Goal: Task Accomplishment & Management: Manage account settings

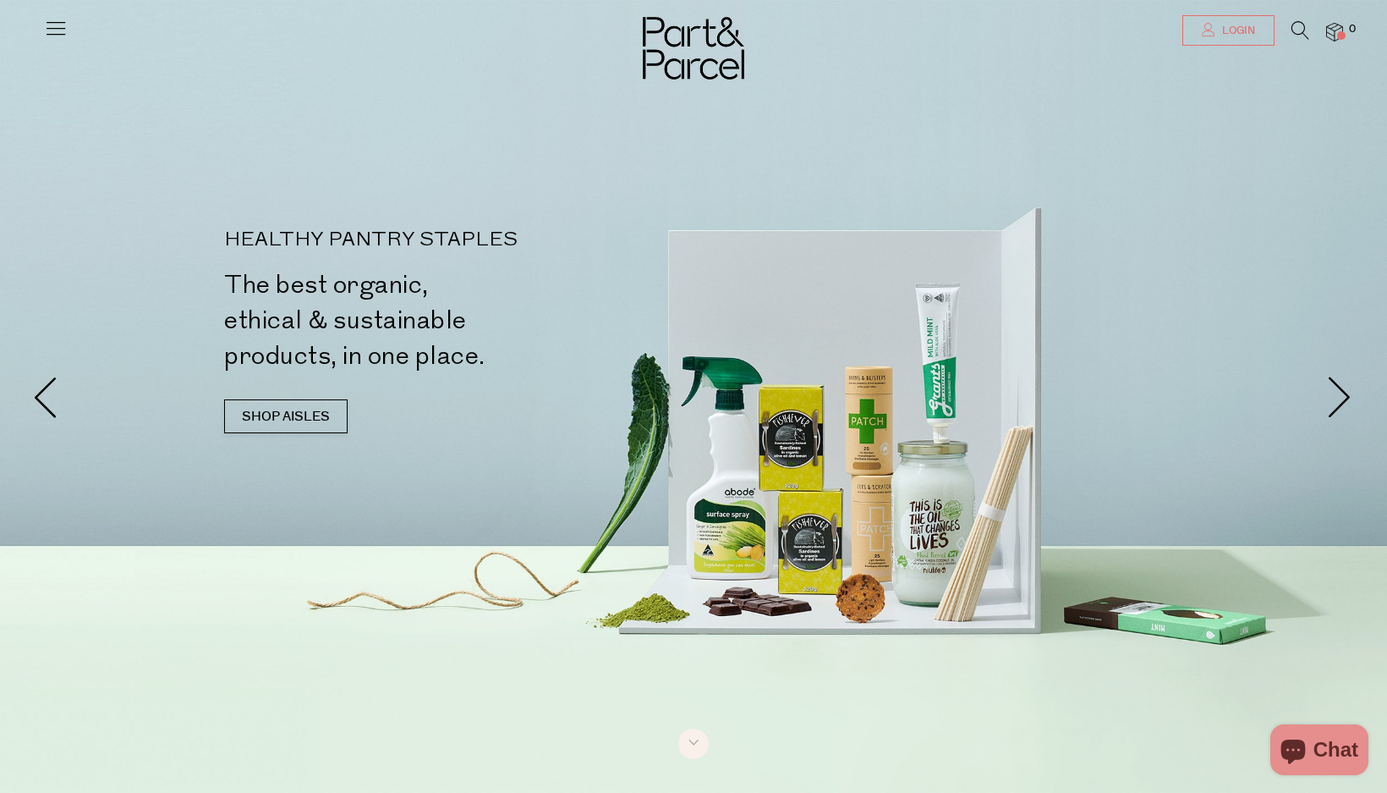
click at [1241, 32] on span "Login" at bounding box center [1236, 31] width 37 height 14
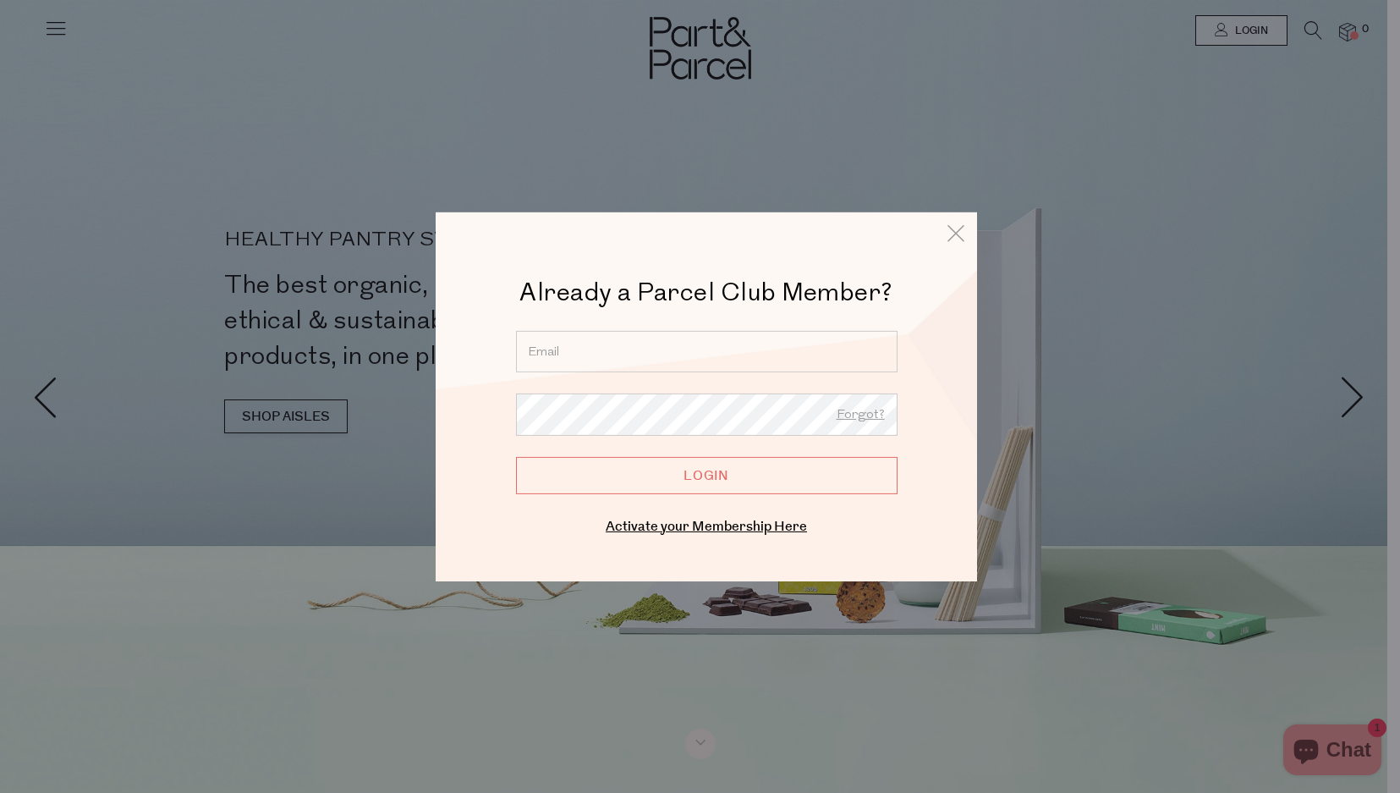
click at [557, 347] on input "email" at bounding box center [706, 350] width 381 height 41
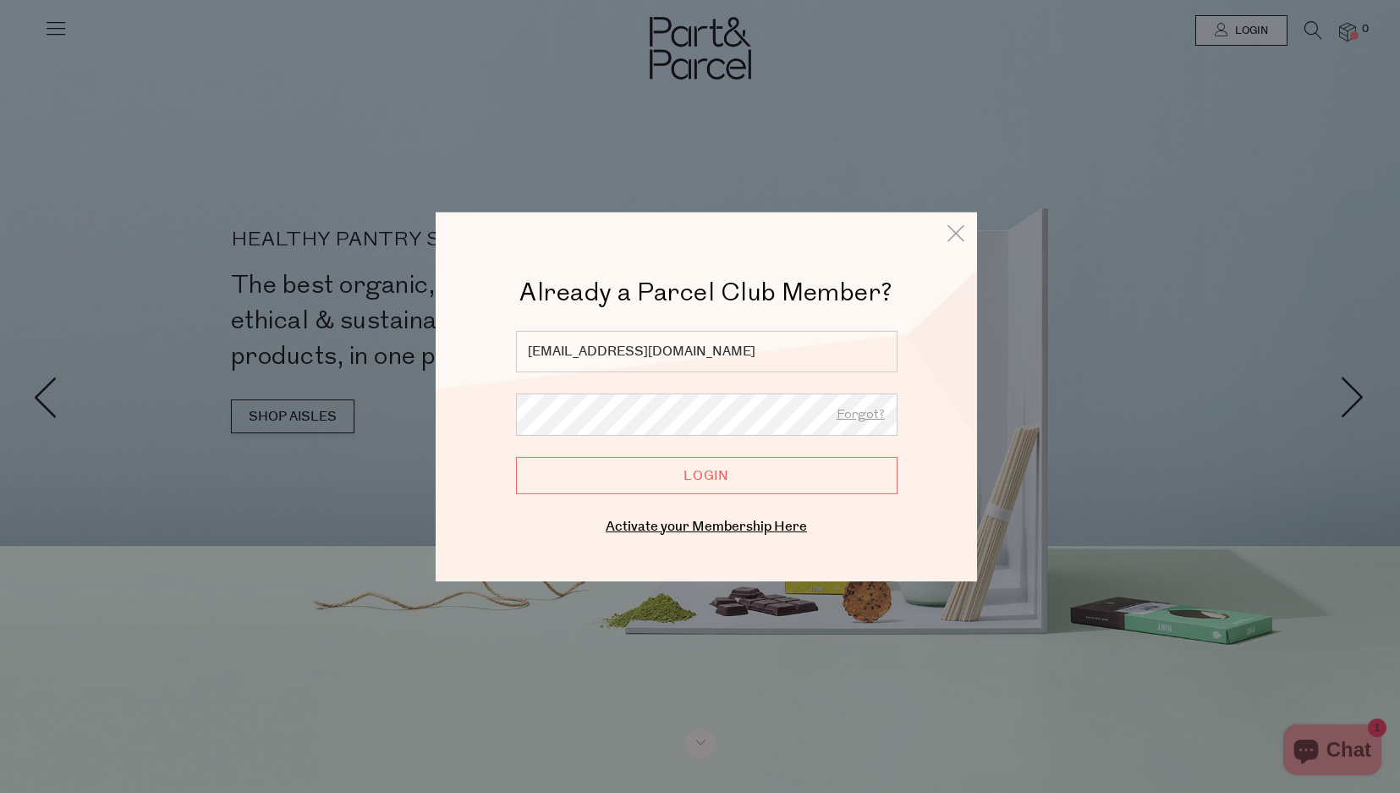
type input "clairecolebrook@gmail.com"
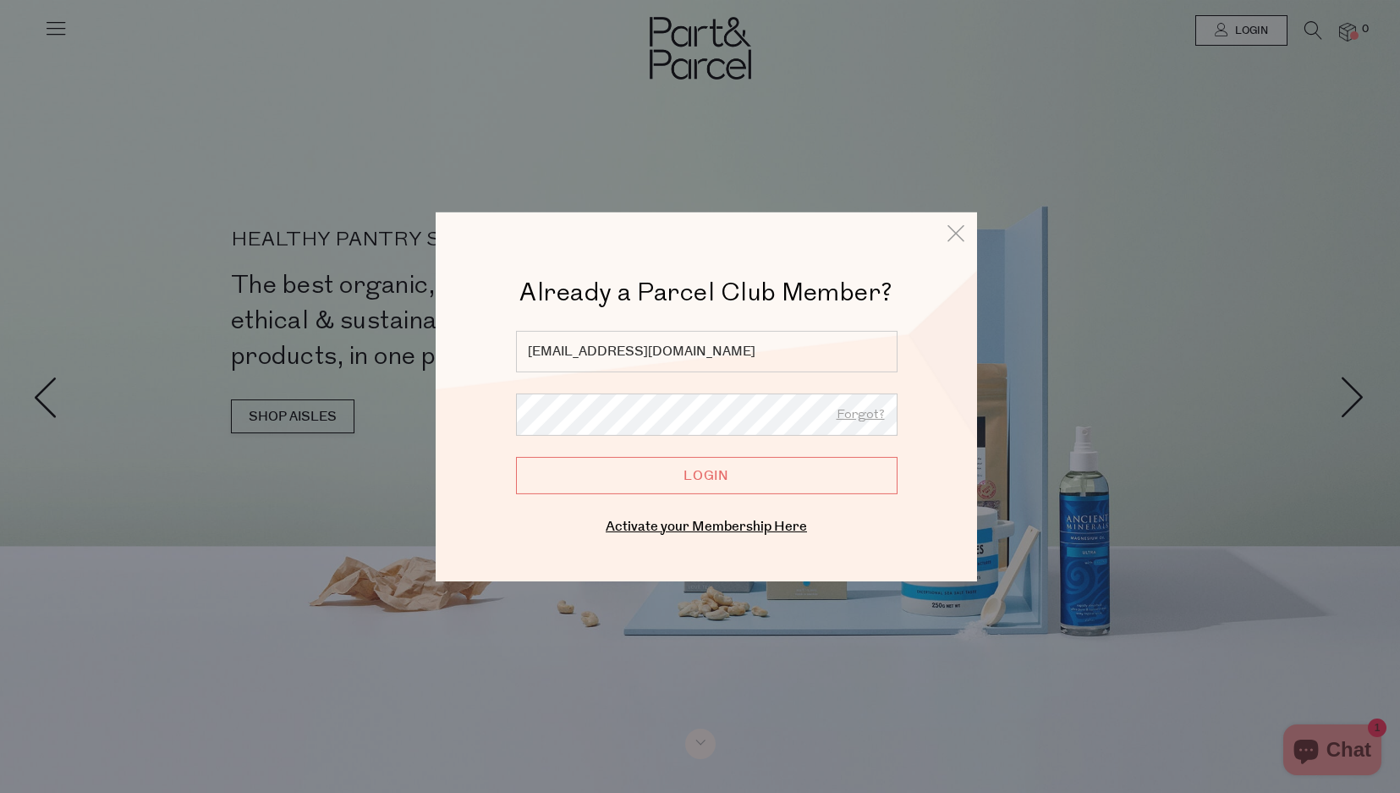
click at [657, 464] on input "Login" at bounding box center [706, 474] width 381 height 37
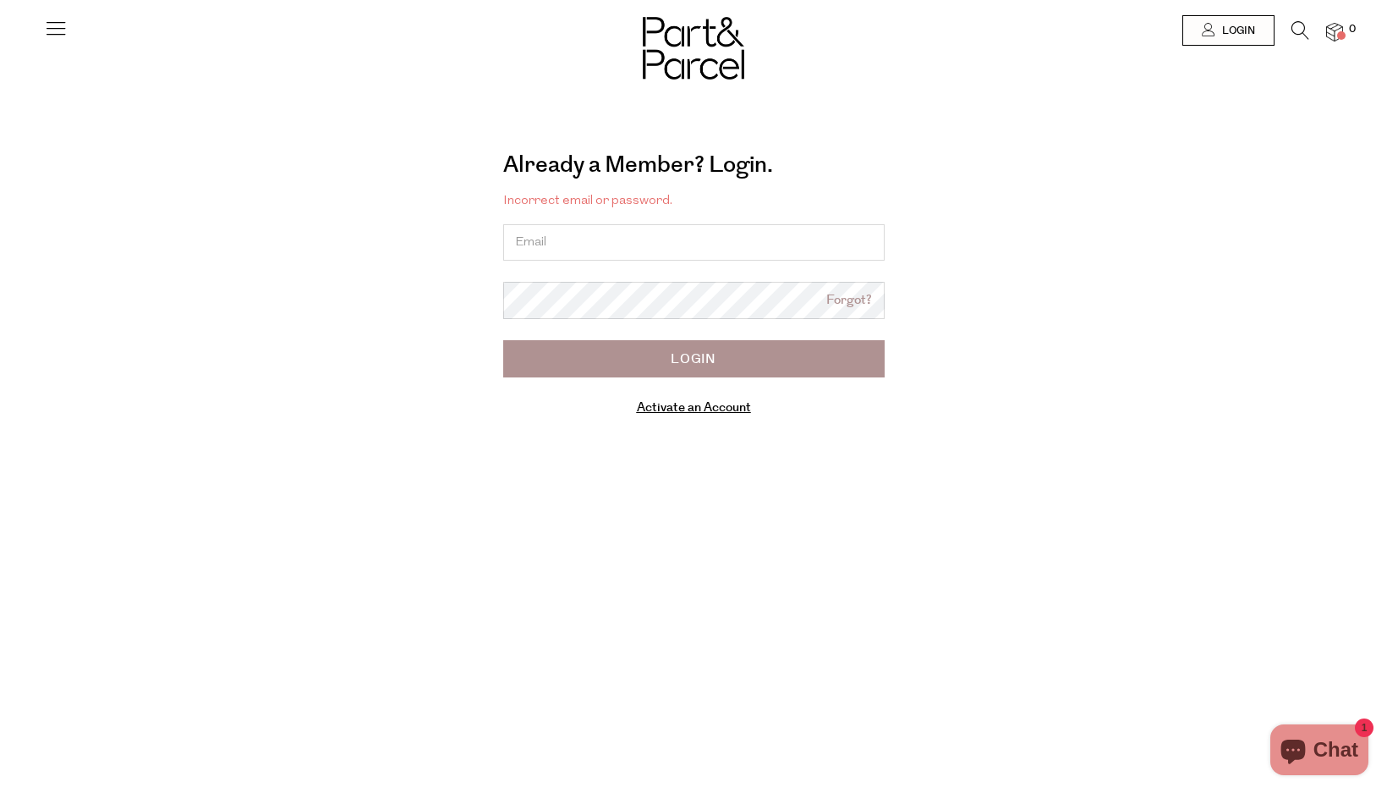
click at [857, 301] on link "Forgot?" at bounding box center [849, 300] width 46 height 19
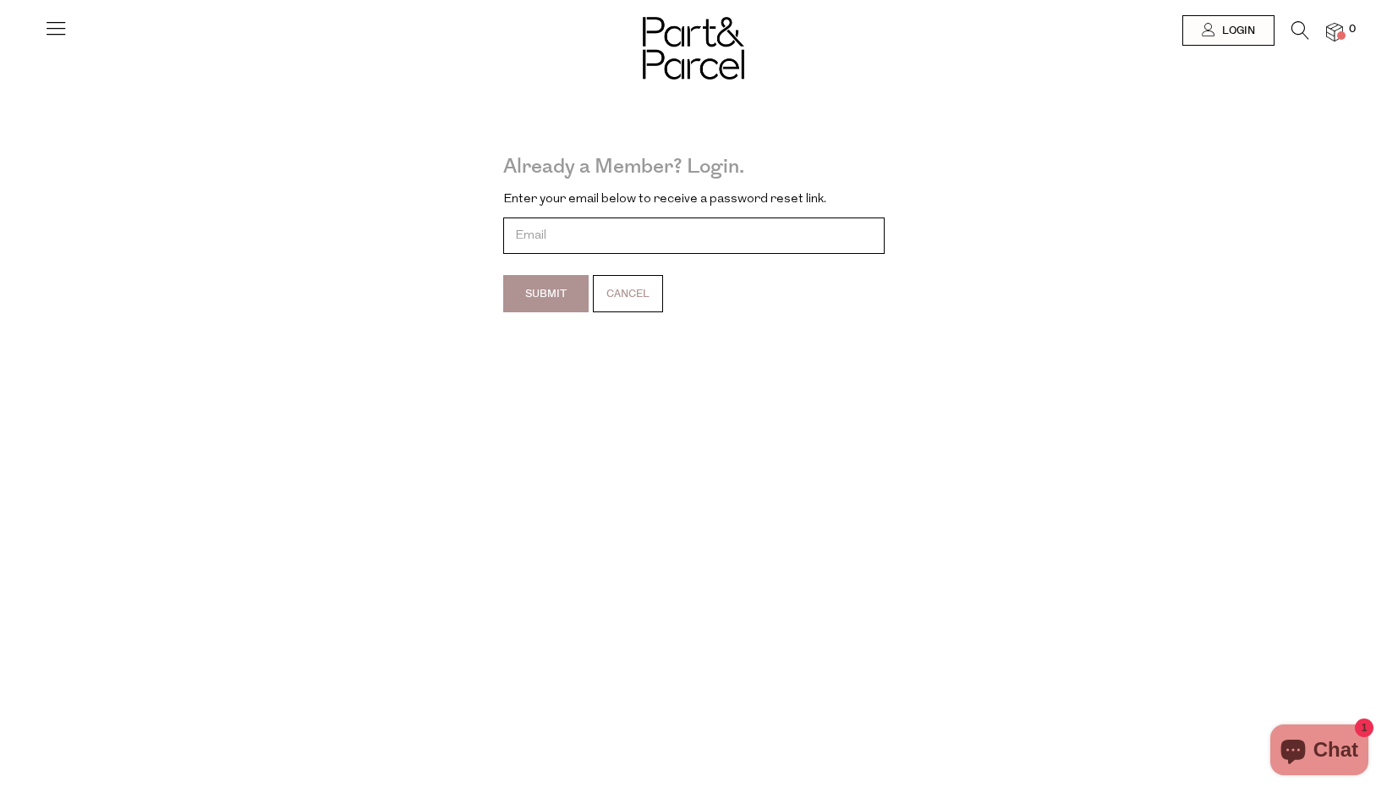
click at [718, 244] on input "email" at bounding box center [693, 235] width 381 height 36
type input "clairecolebrook@gmail.com"
click at [572, 293] on input "Submit" at bounding box center [545, 293] width 85 height 37
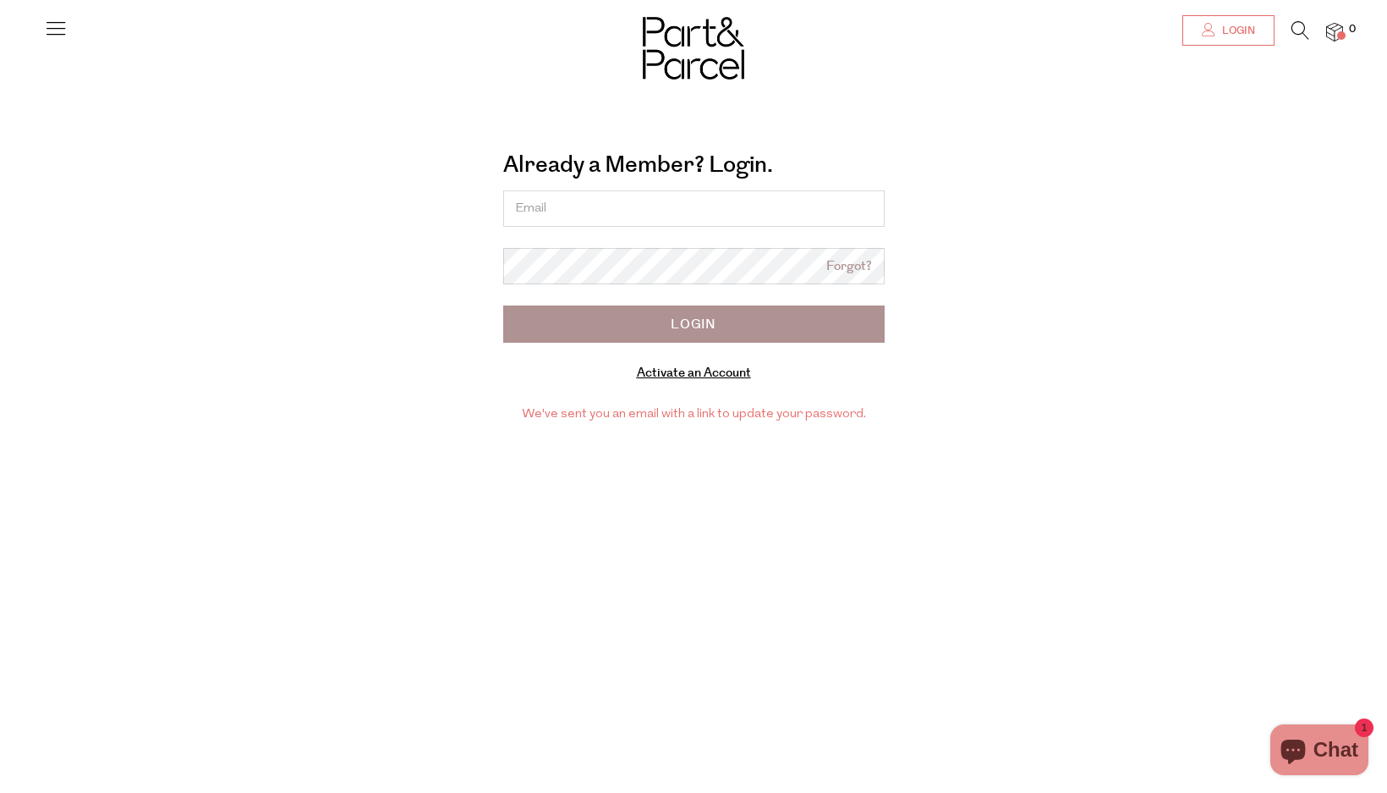
click at [1247, 40] on link "Login" at bounding box center [1228, 30] width 92 height 30
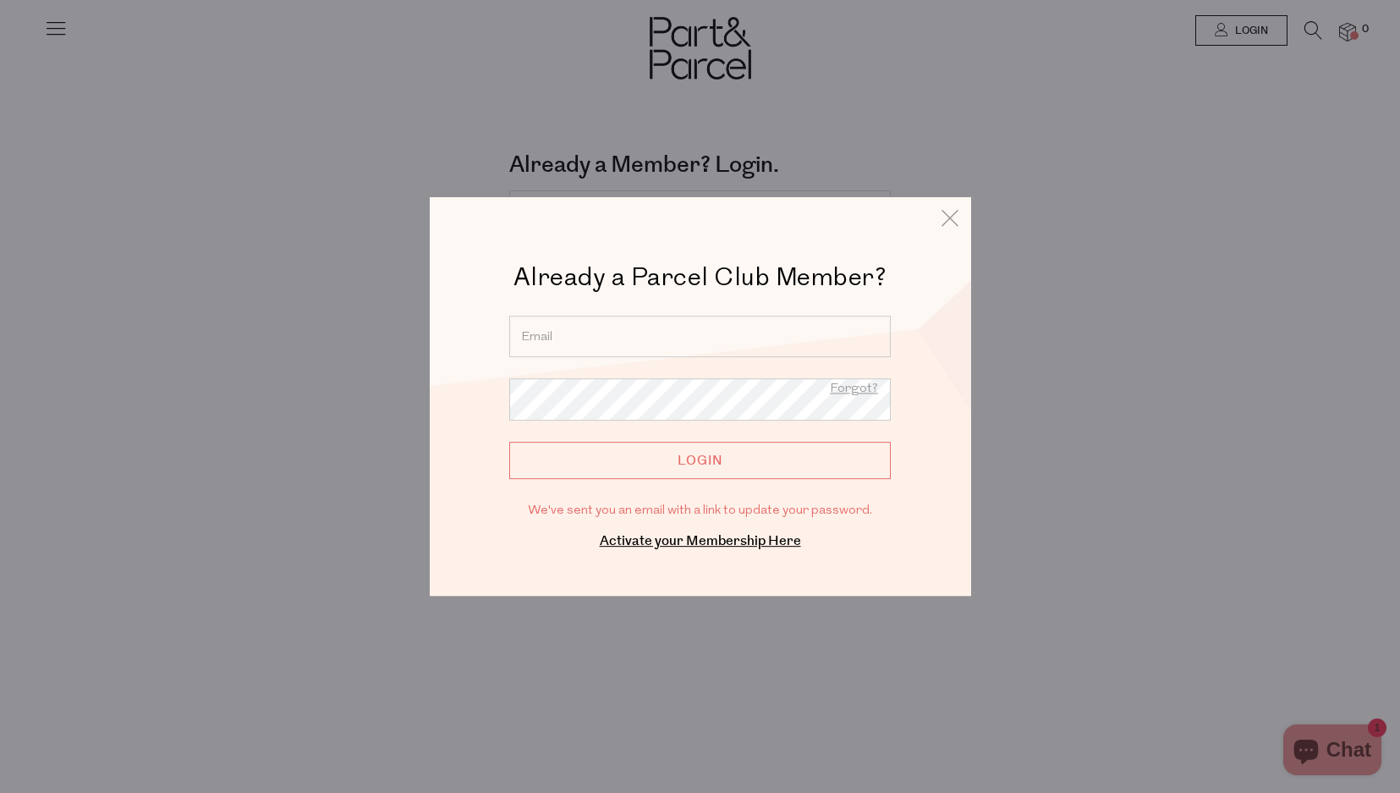
click at [544, 333] on input "email" at bounding box center [699, 335] width 381 height 41
type input "[EMAIL_ADDRESS][DOMAIN_NAME]"
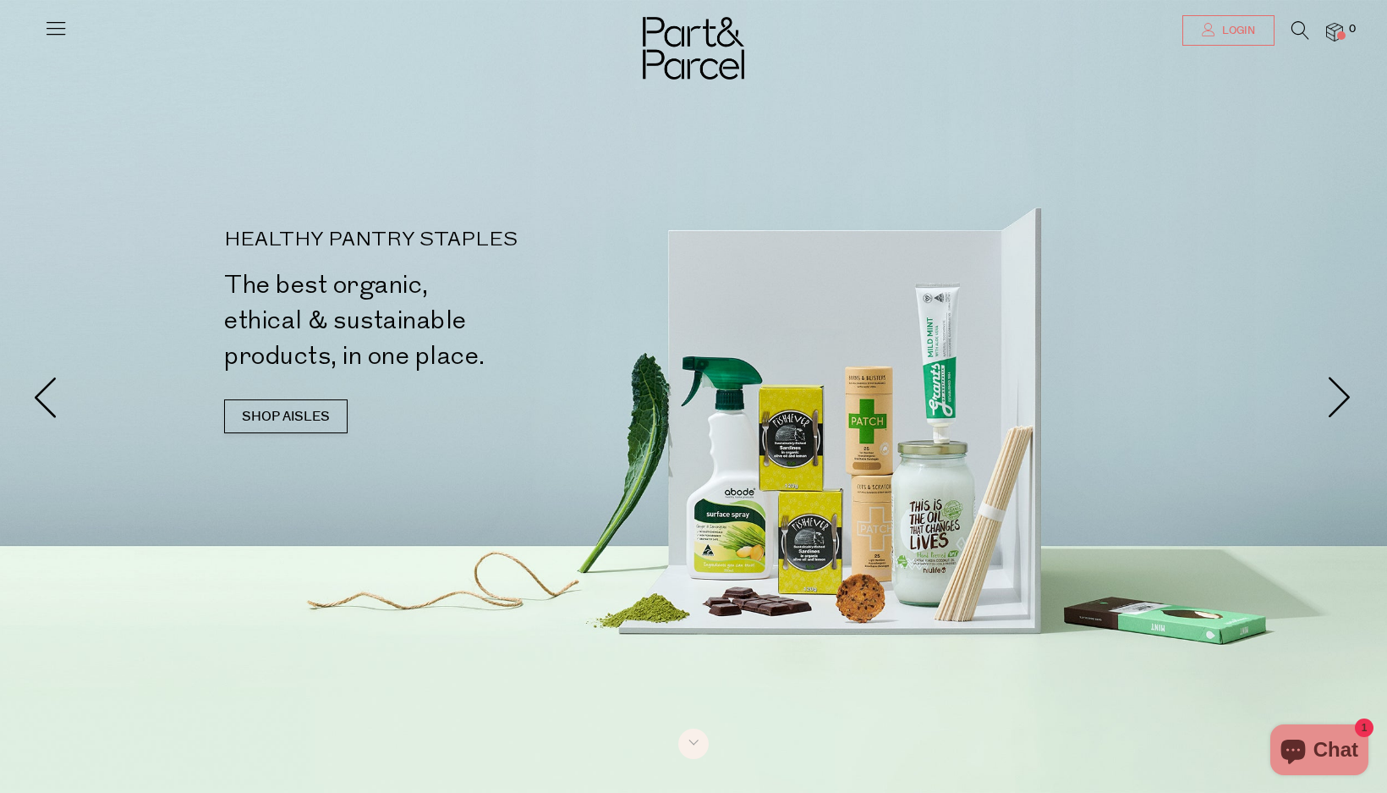
click at [1228, 33] on span "Login" at bounding box center [1236, 31] width 37 height 14
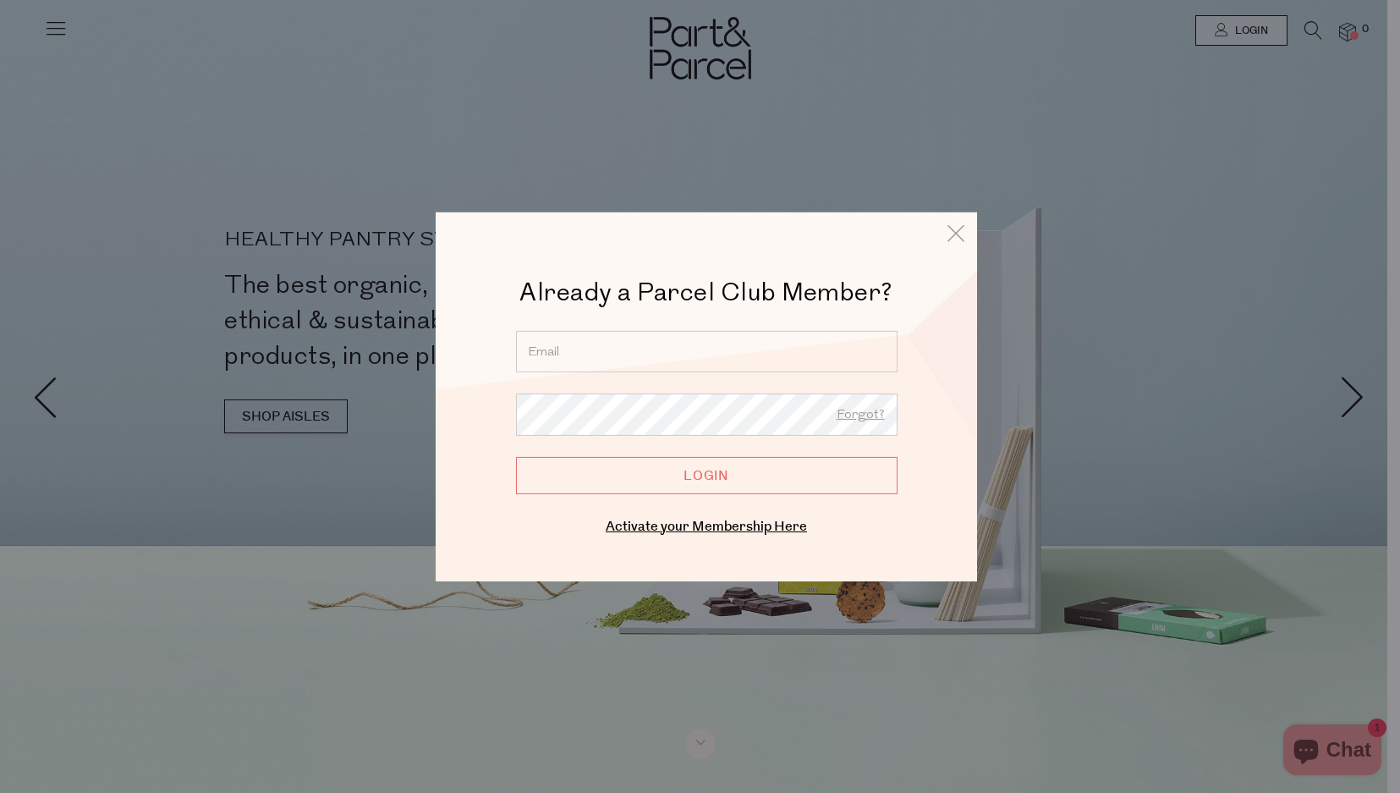
click at [577, 354] on input "email" at bounding box center [706, 350] width 381 height 41
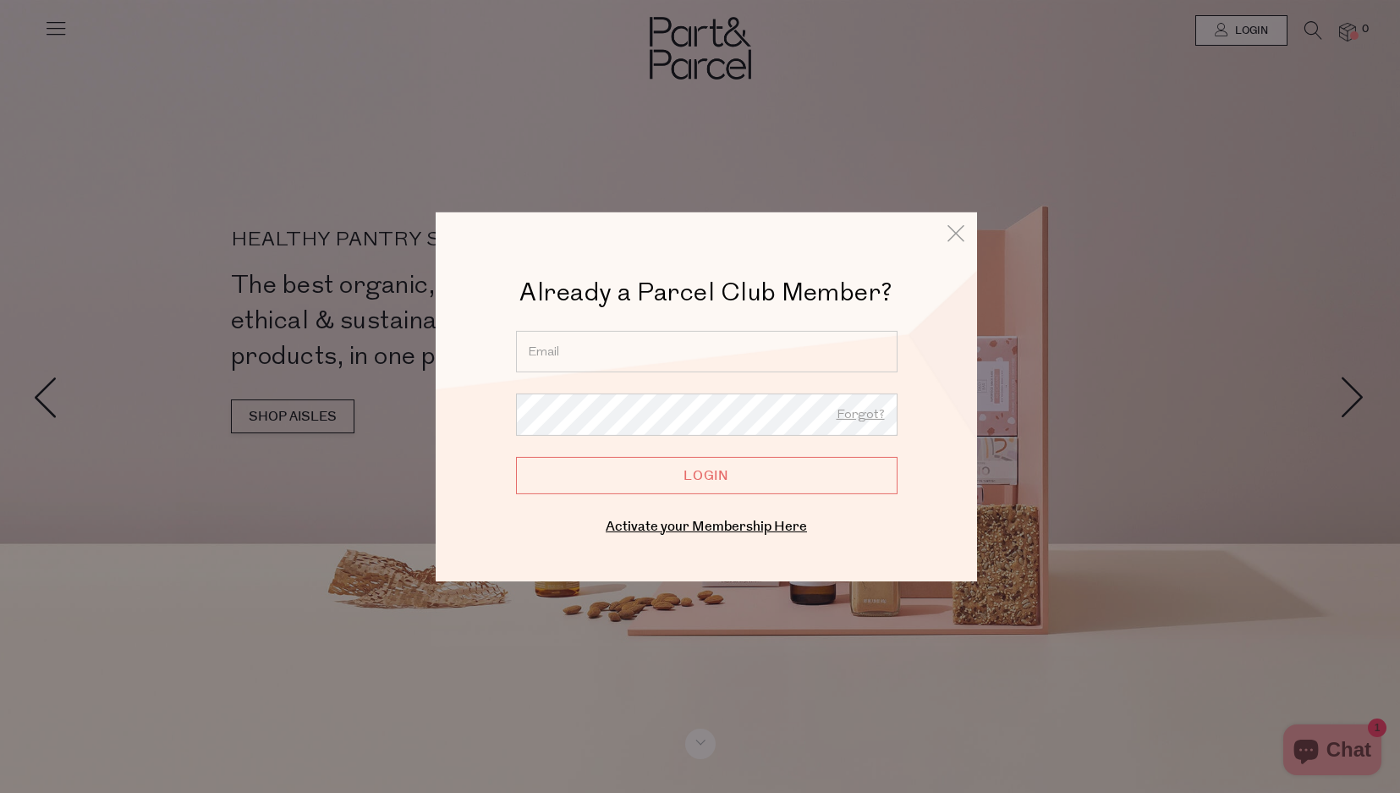
type input "clairecolebrook@gmail.com"
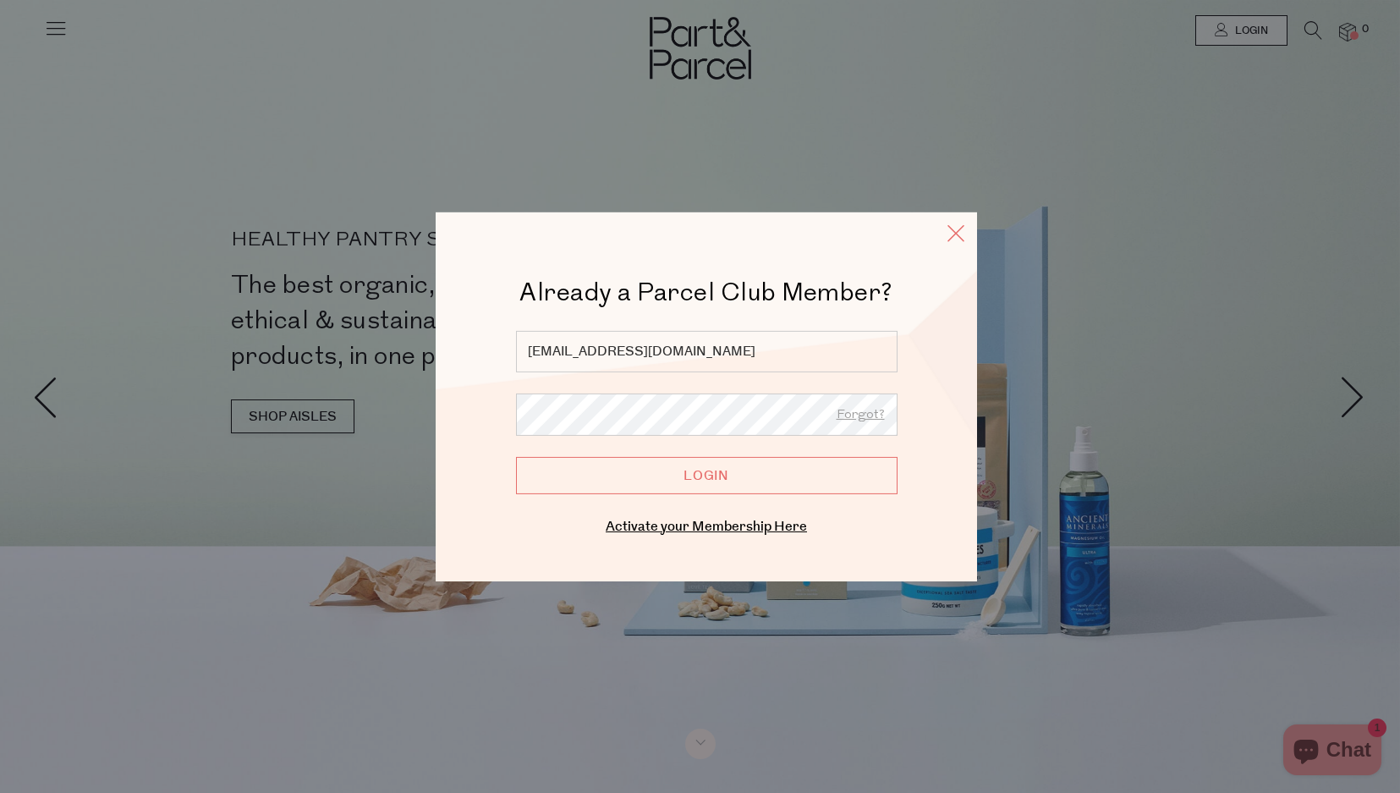
click at [951, 233] on icon at bounding box center [955, 232] width 25 height 25
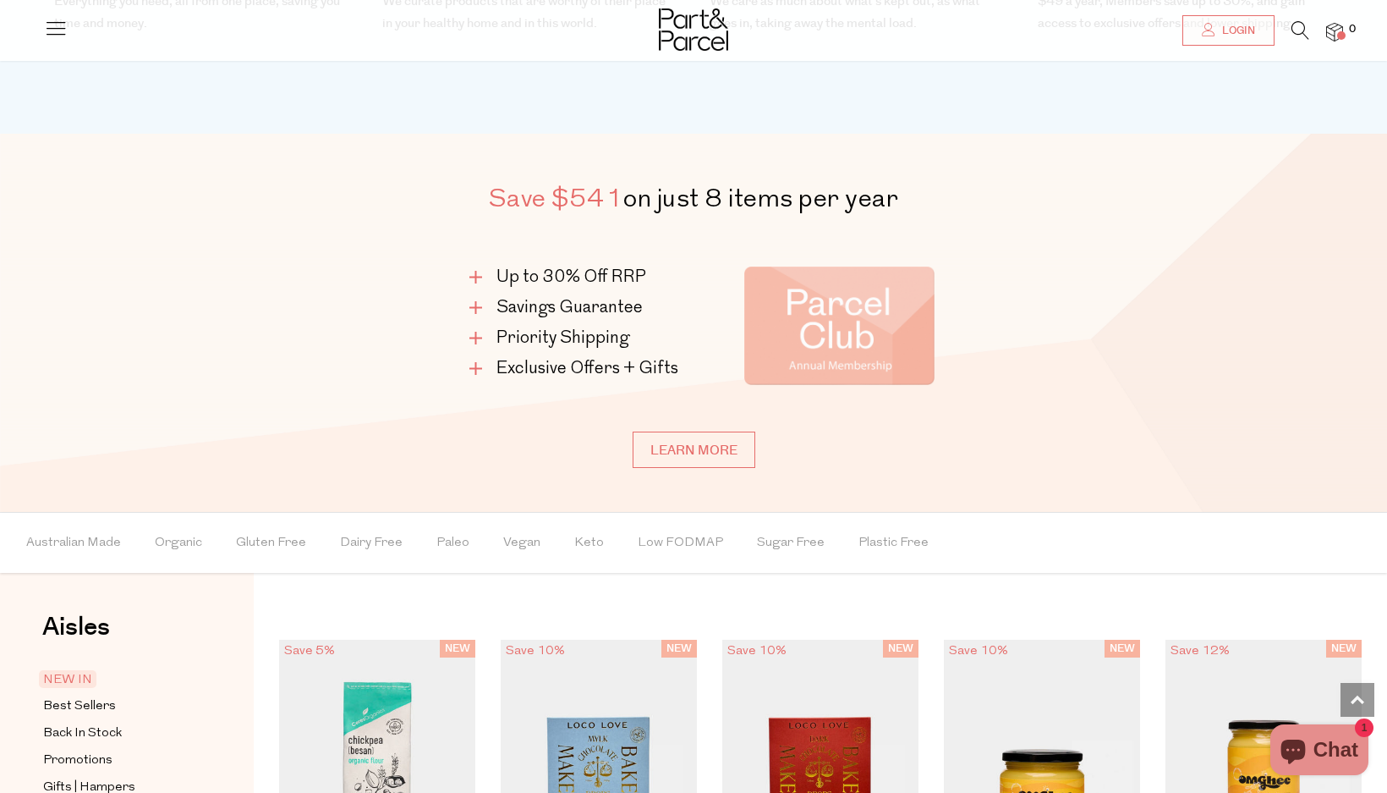
scroll to position [1018, 0]
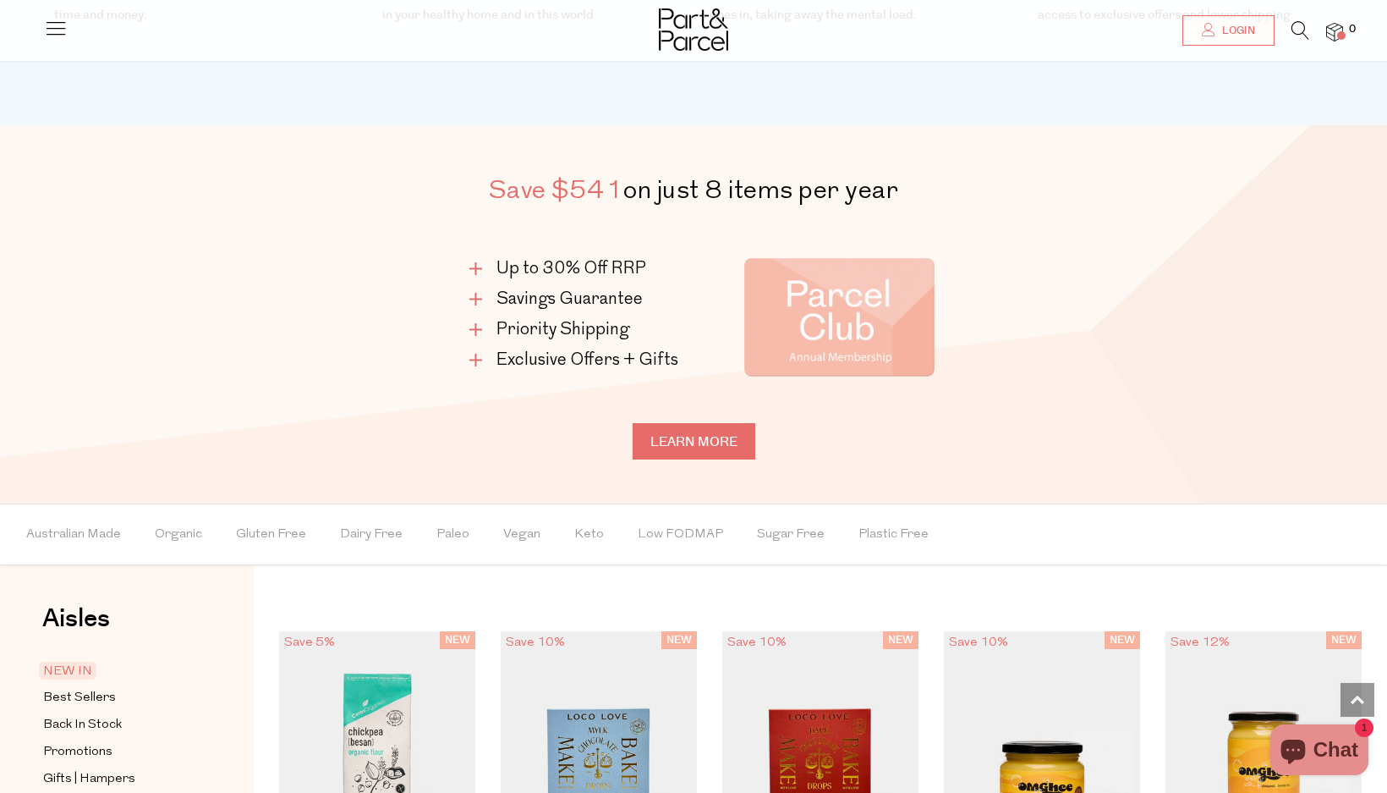
click at [687, 451] on link "Learn more" at bounding box center [694, 441] width 123 height 36
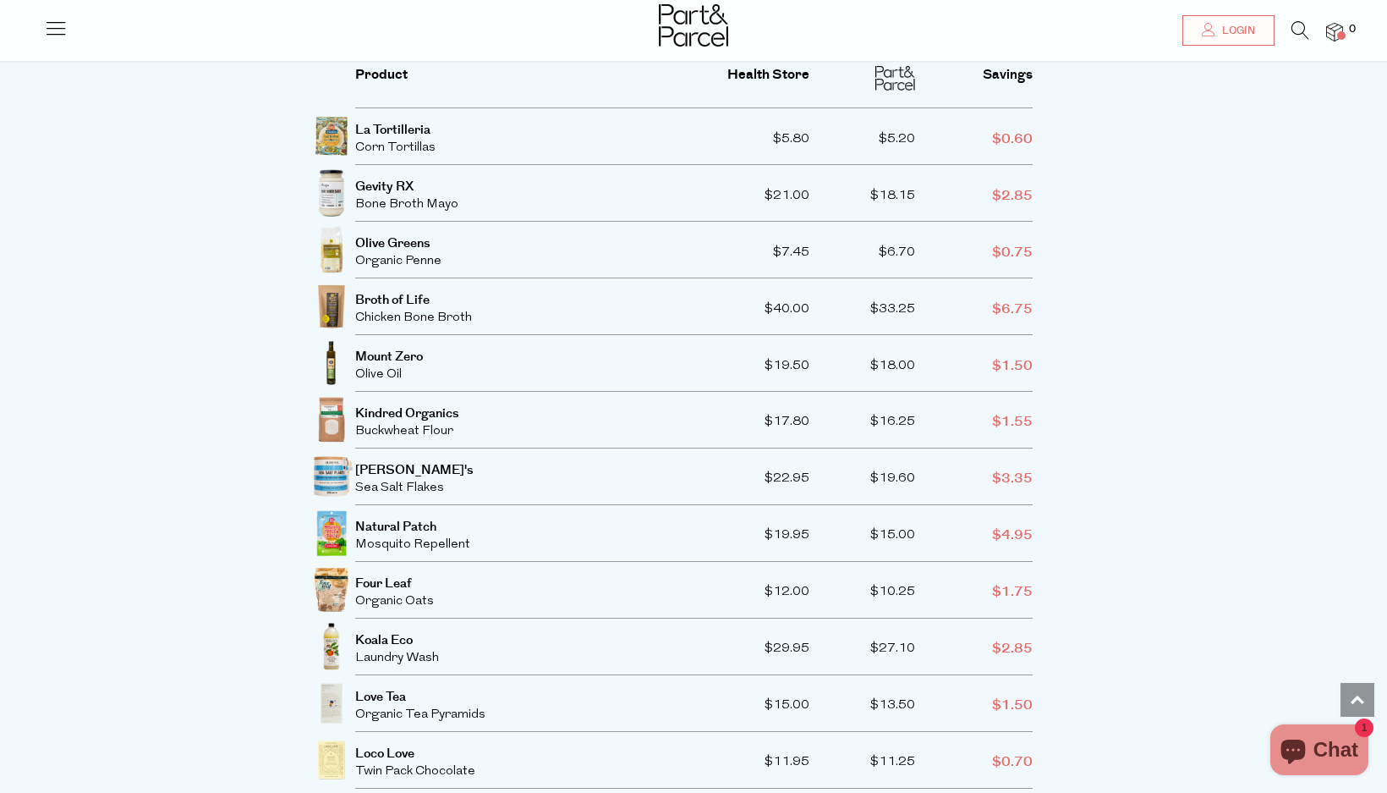
scroll to position [3156, 0]
